Goal: Task Accomplishment & Management: Manage account settings

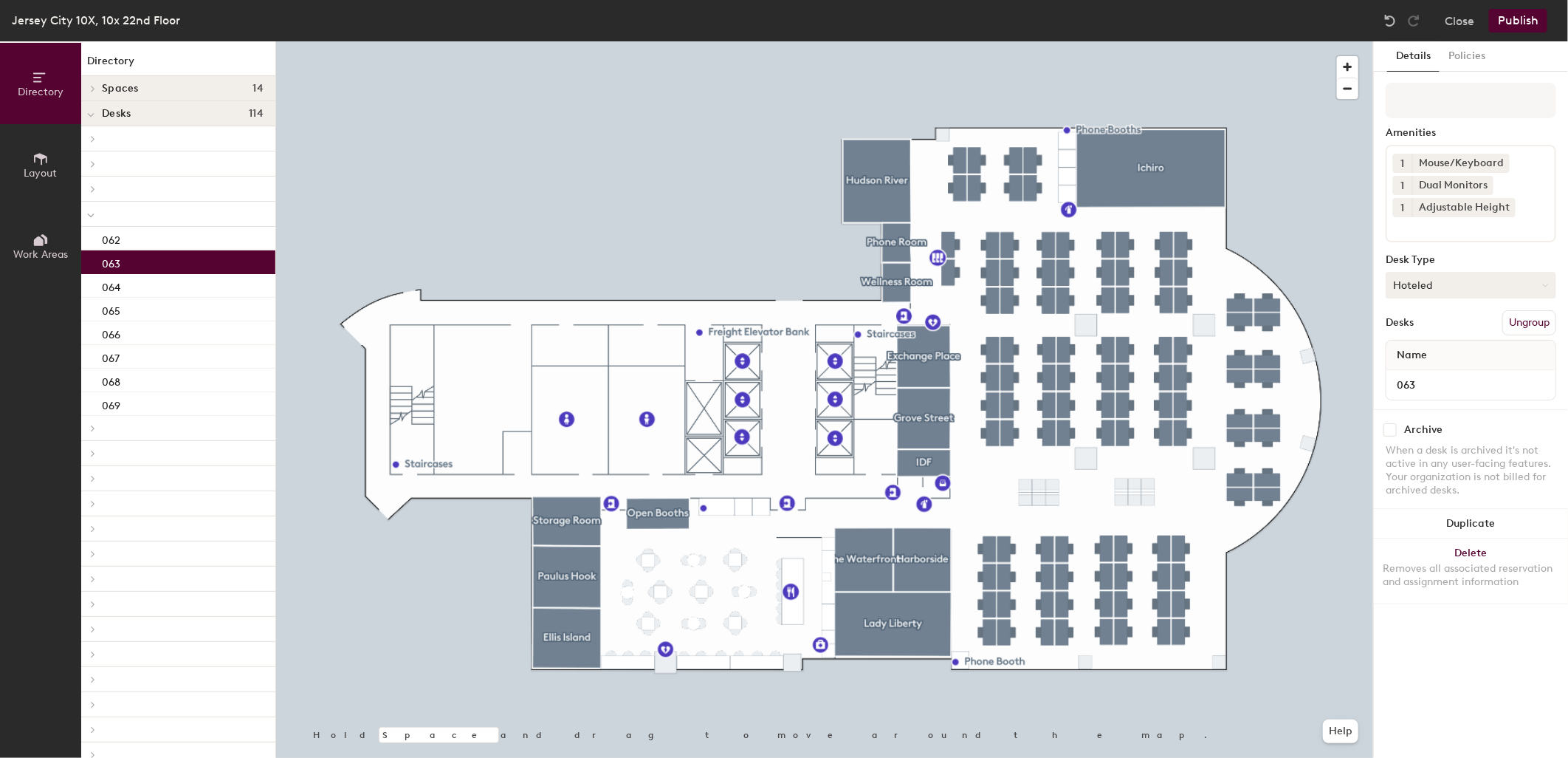
click at [1478, 282] on button "Hoteled" at bounding box center [1471, 285] width 171 height 27
click at [1451, 324] on div "Assigned" at bounding box center [1460, 331] width 147 height 22
click at [1513, 17] on button "Publish" at bounding box center [1518, 20] width 58 height 23
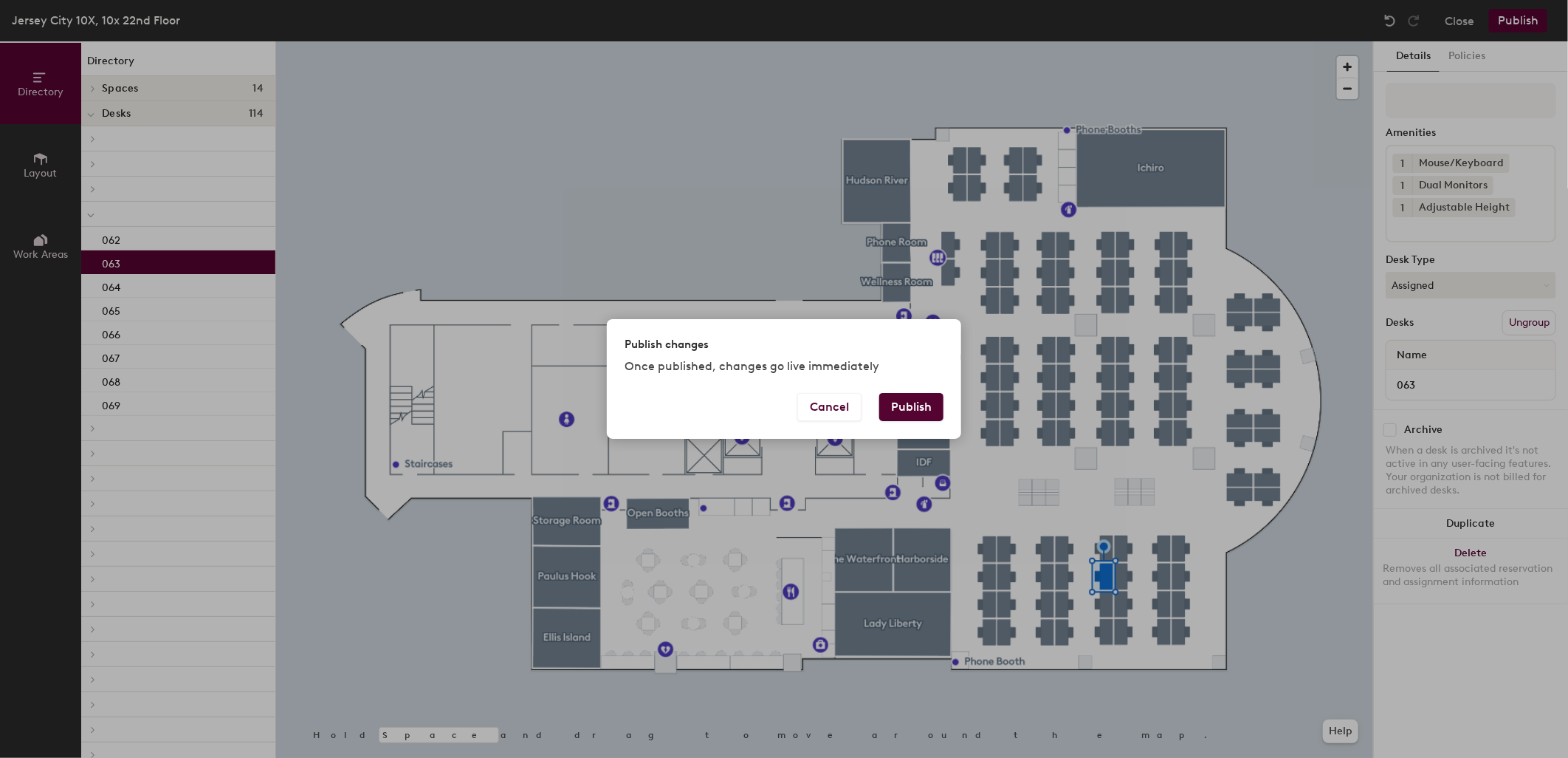
click at [904, 412] on button "Publish" at bounding box center [911, 406] width 64 height 28
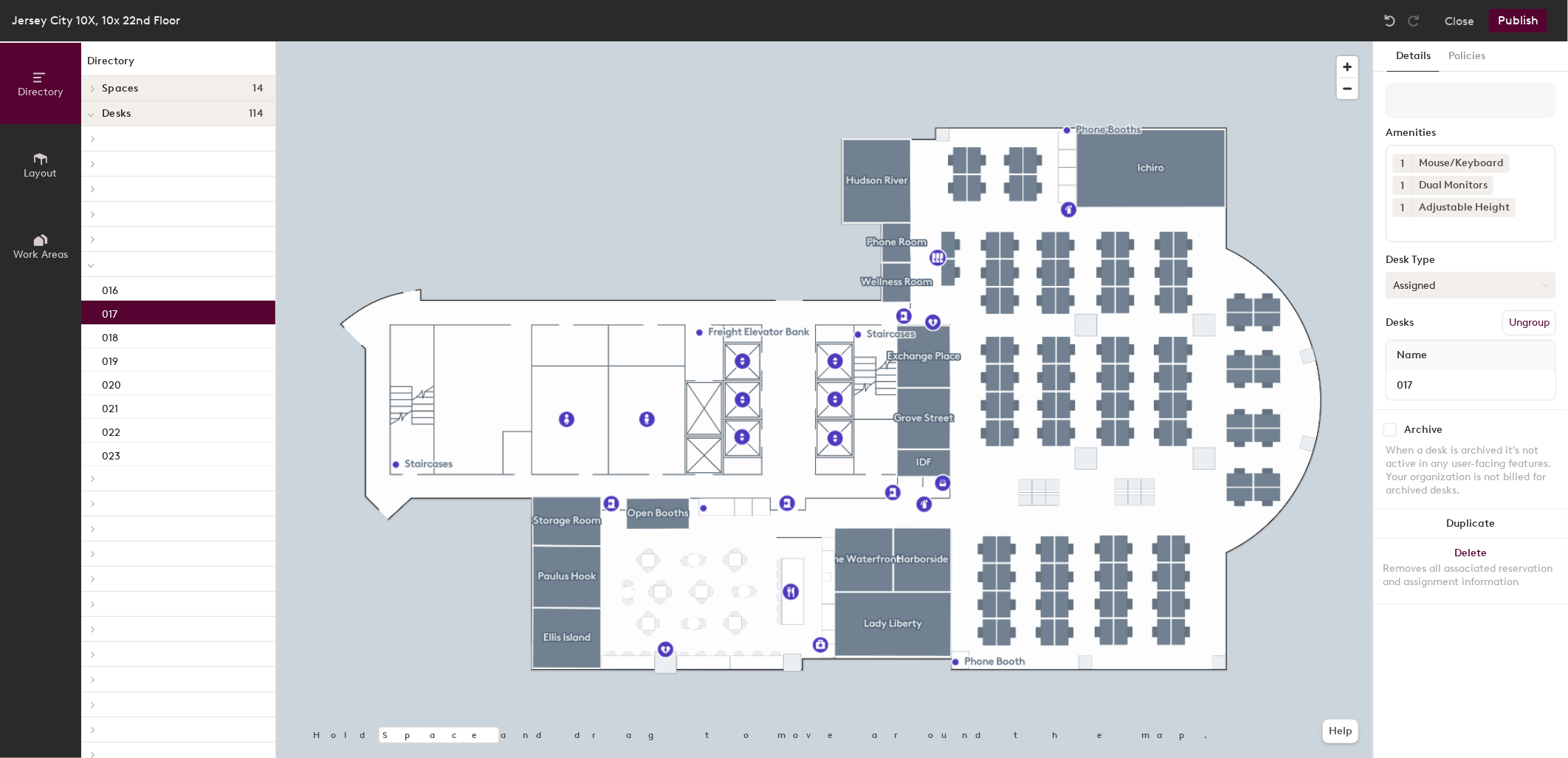
click at [1443, 285] on button "Assigned" at bounding box center [1471, 285] width 171 height 27
click at [1428, 371] on div "Hoteled" at bounding box center [1460, 375] width 147 height 22
click at [1514, 19] on button "Publish" at bounding box center [1518, 20] width 58 height 23
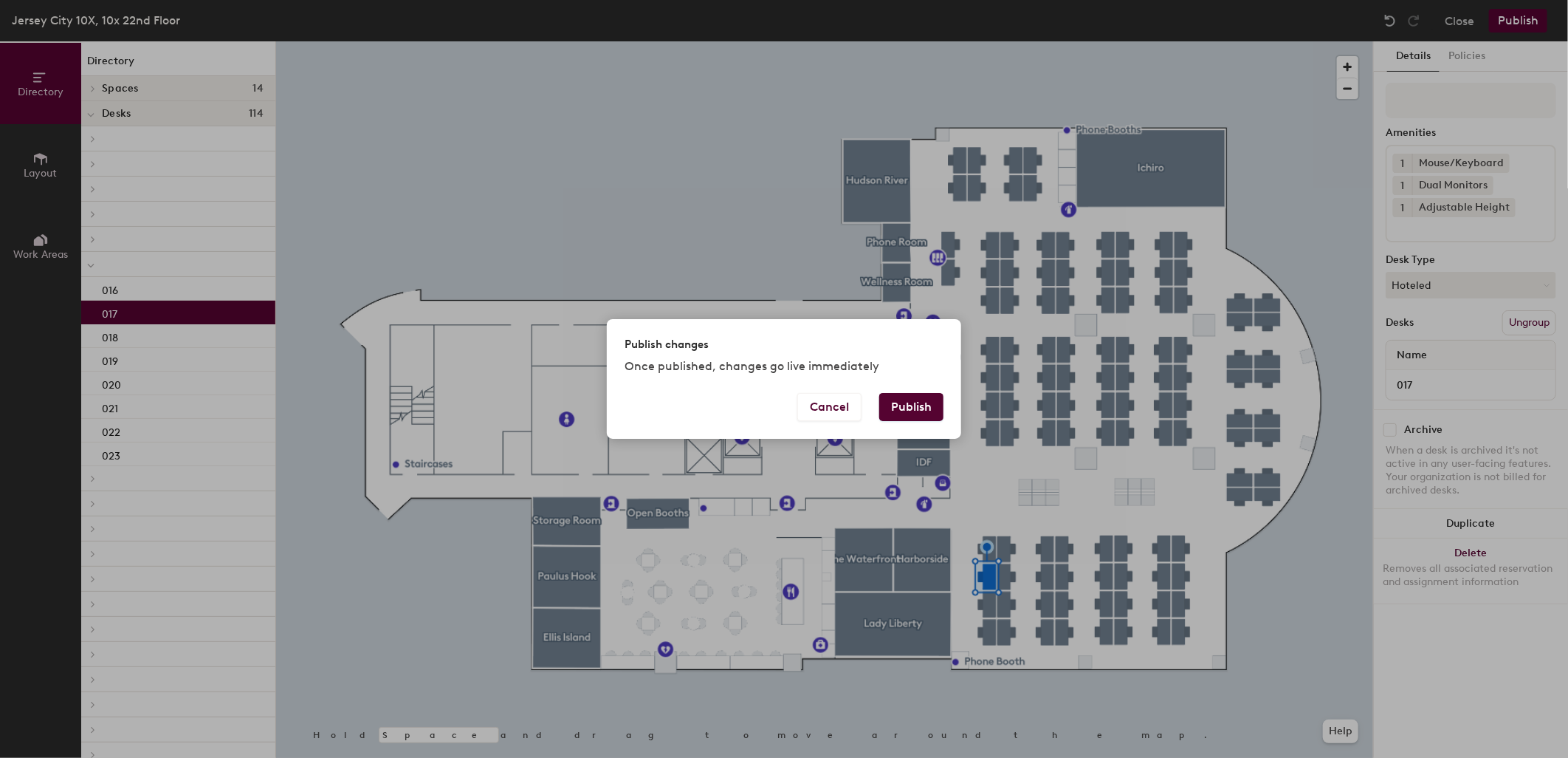
click at [1511, 27] on div "Publish changes Once published, changes go live immediately Cancel Publish" at bounding box center [784, 379] width 1568 height 758
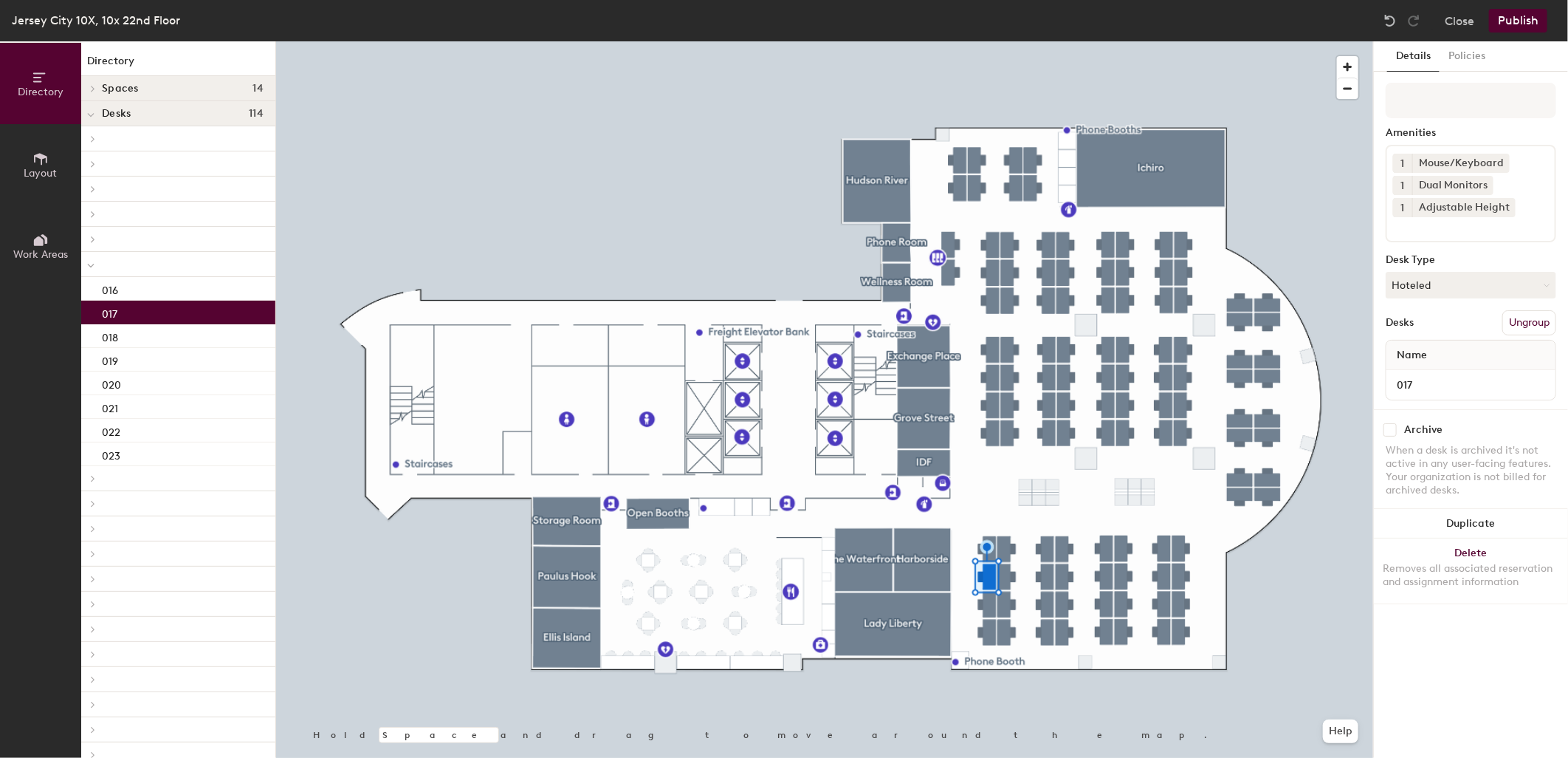
click at [1511, 24] on button "Publish" at bounding box center [1518, 20] width 58 height 23
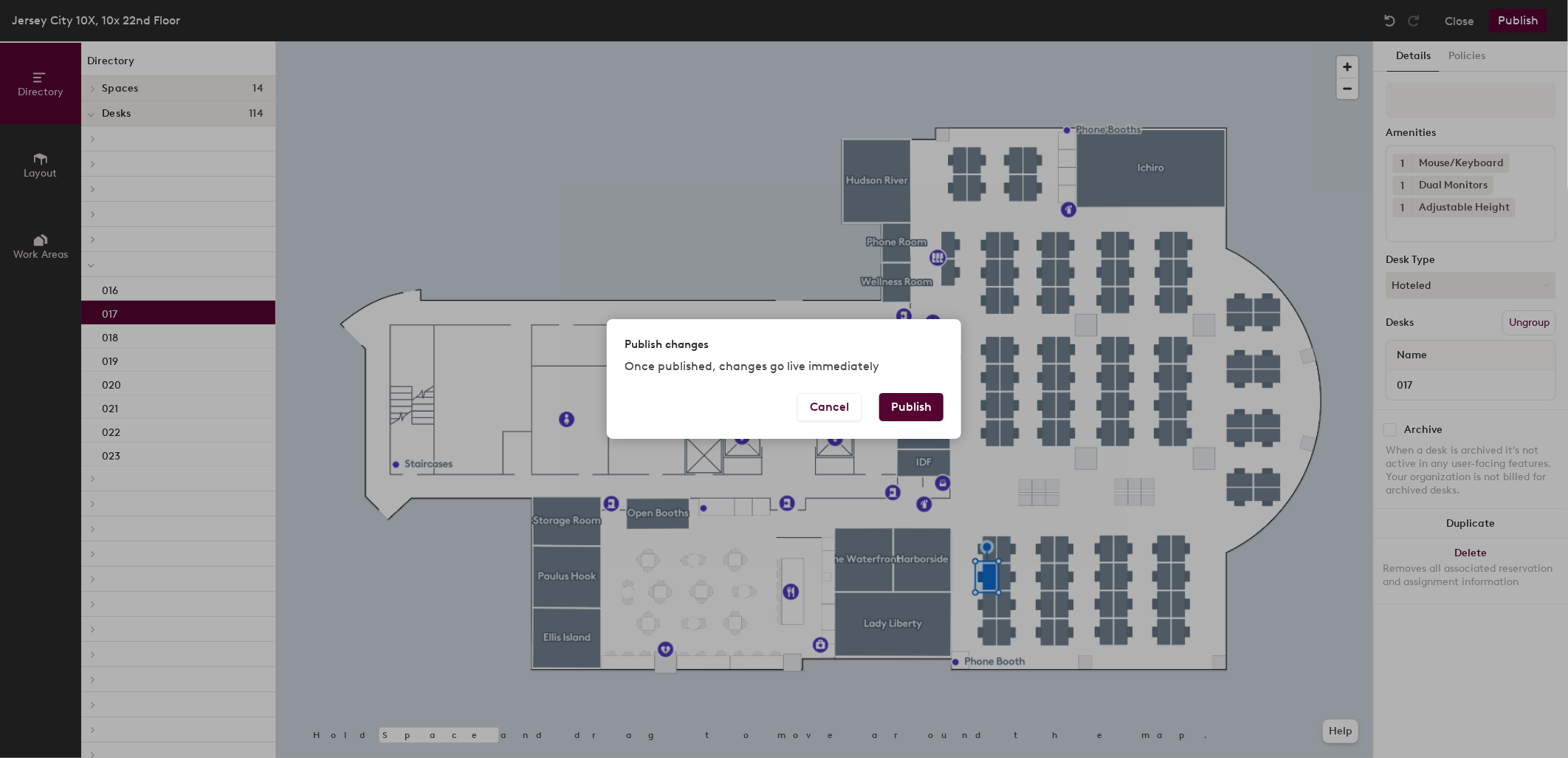
click at [912, 407] on button "Publish" at bounding box center [911, 406] width 64 height 28
